Goal: Information Seeking & Learning: Learn about a topic

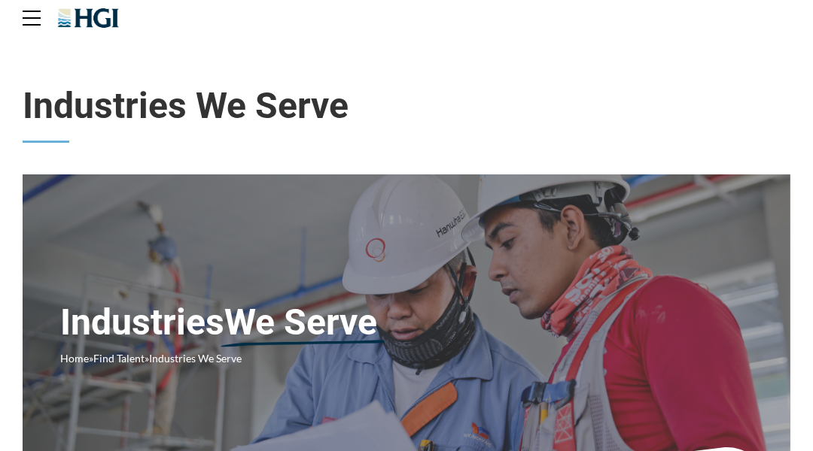
scroll to position [30, 0]
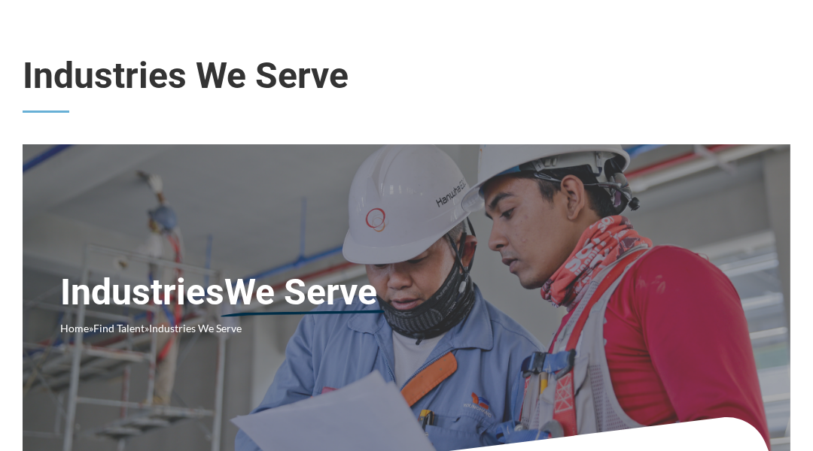
scroll to position [30, 0]
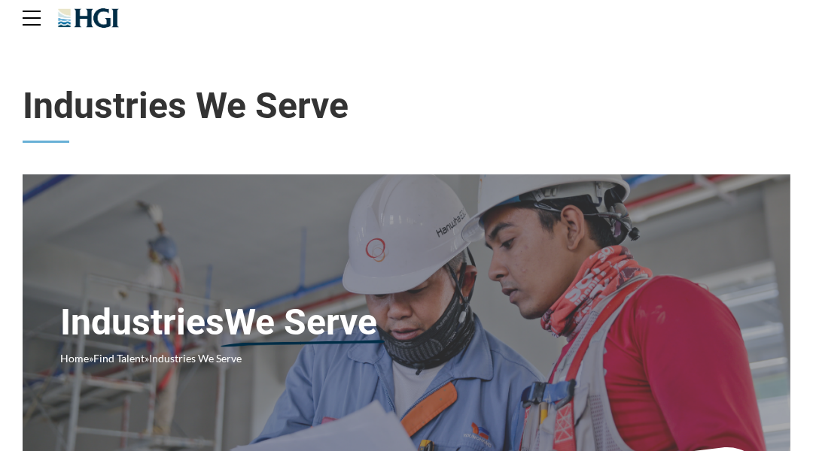
scroll to position [30, 0]
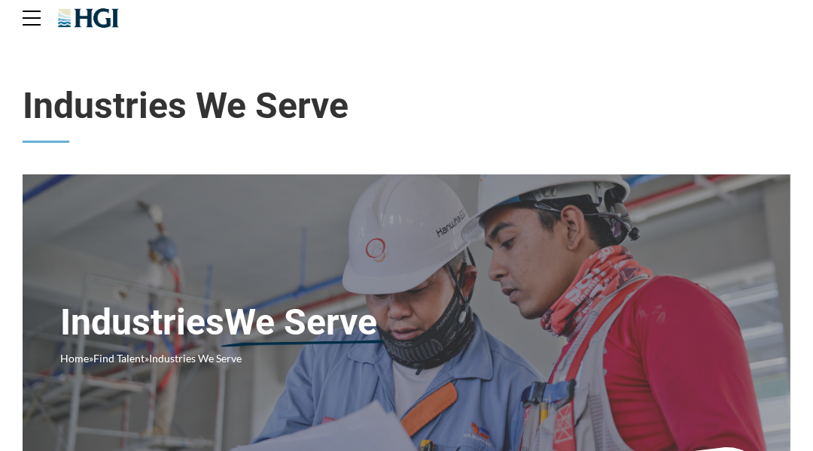
scroll to position [30, 0]
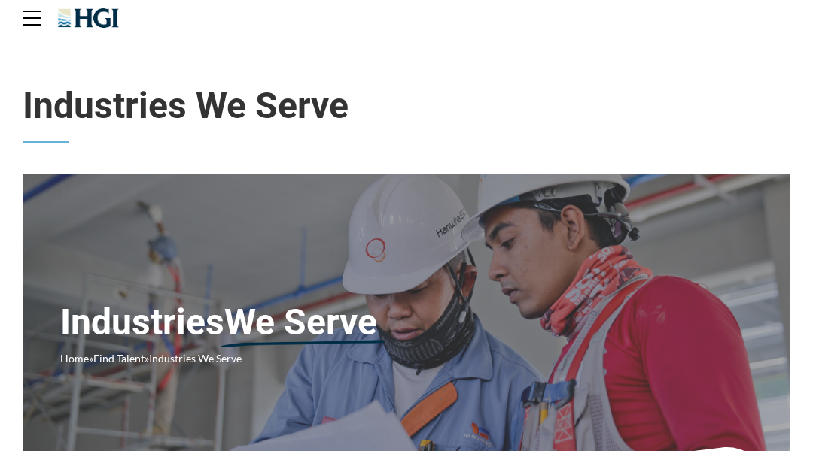
scroll to position [30, 0]
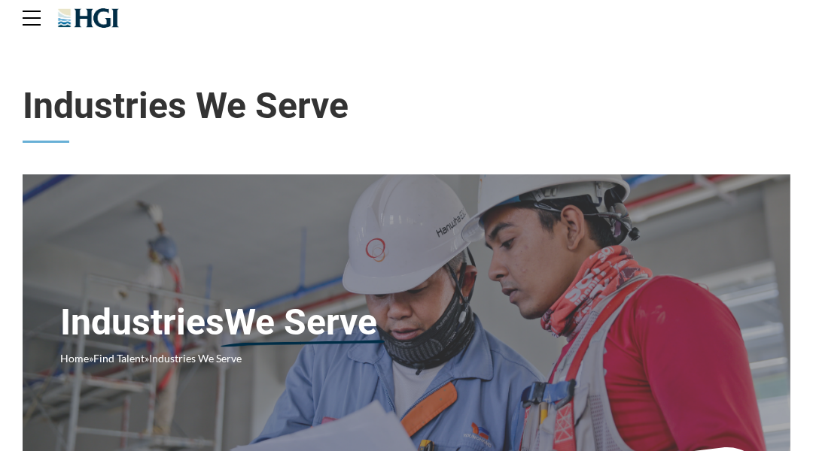
scroll to position [30, 0]
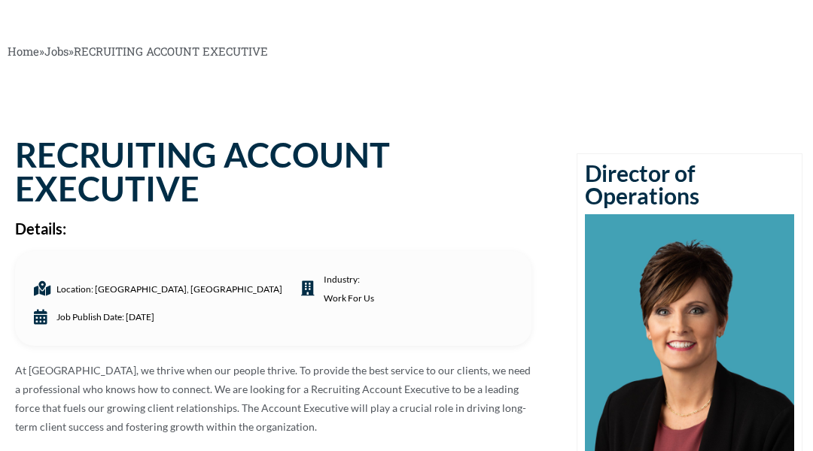
scroll to position [30, 0]
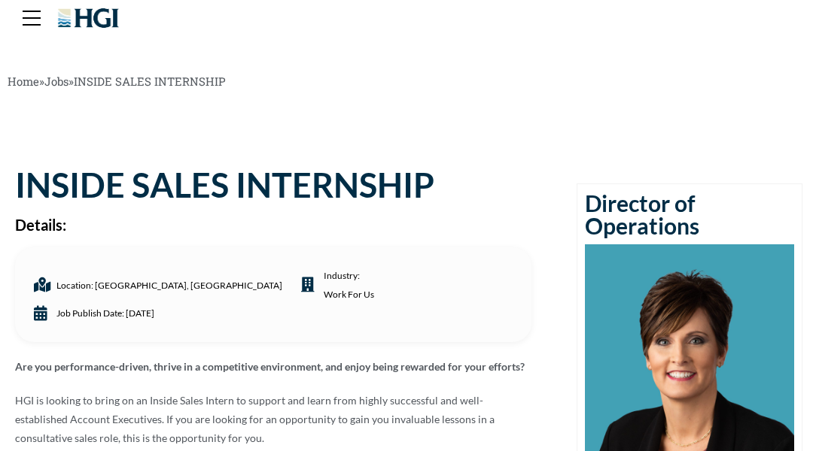
scroll to position [30, 0]
